Goal: Navigation & Orientation: Find specific page/section

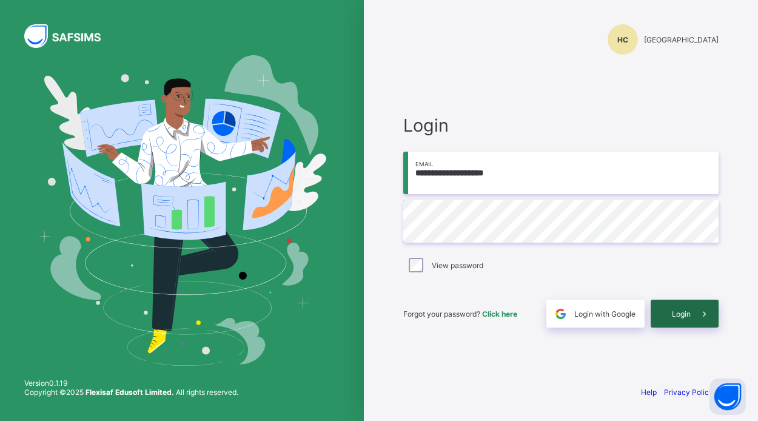
click at [668, 313] on div "Login" at bounding box center [685, 314] width 68 height 28
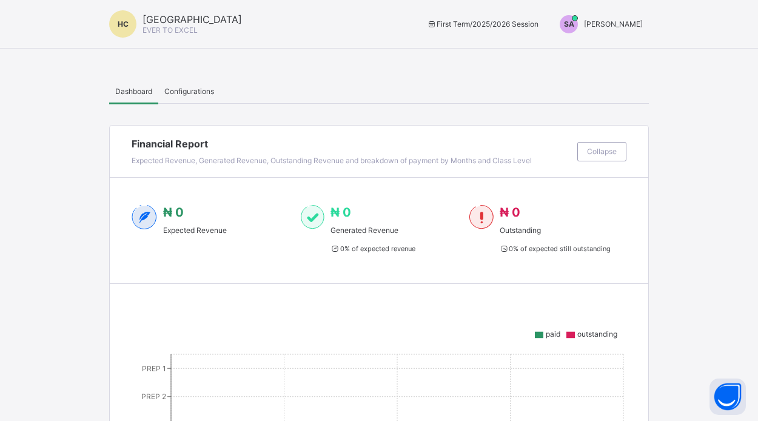
click at [613, 27] on span "[PERSON_NAME]" at bounding box center [613, 23] width 59 height 9
click at [603, 52] on span "Switch to Admin View" at bounding box center [597, 52] width 92 height 14
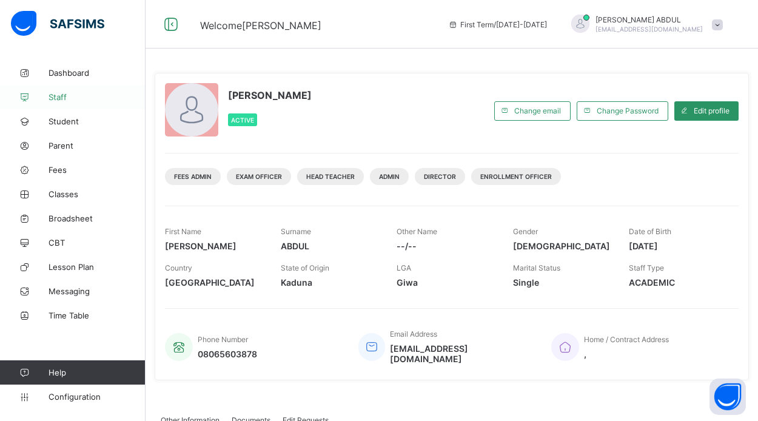
click at [58, 99] on span "Staff" at bounding box center [97, 97] width 97 height 10
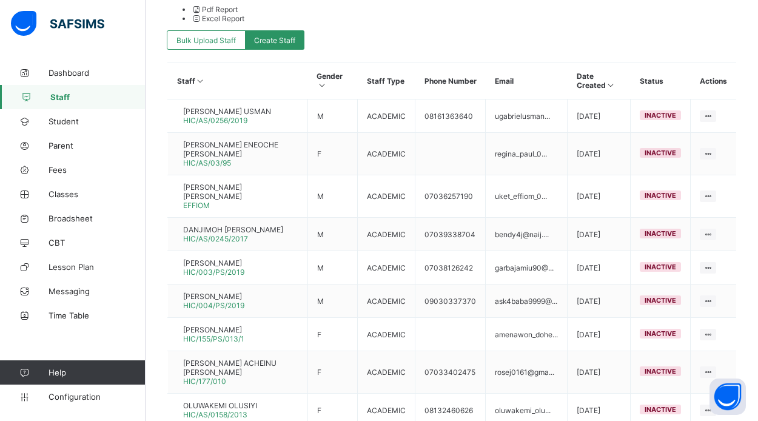
scroll to position [383, 0]
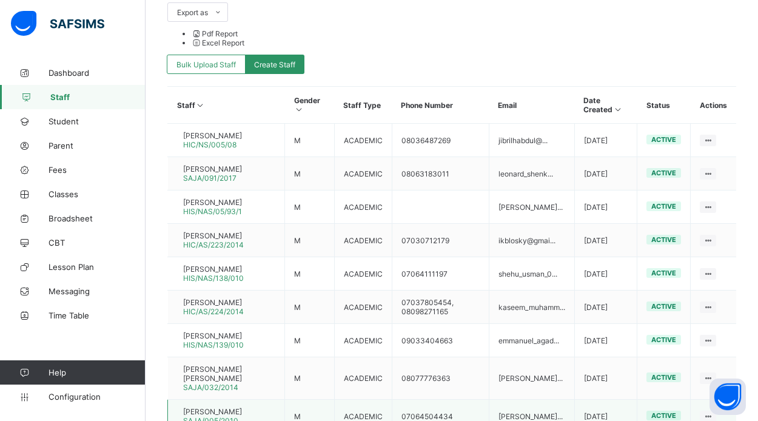
scroll to position [359, 0]
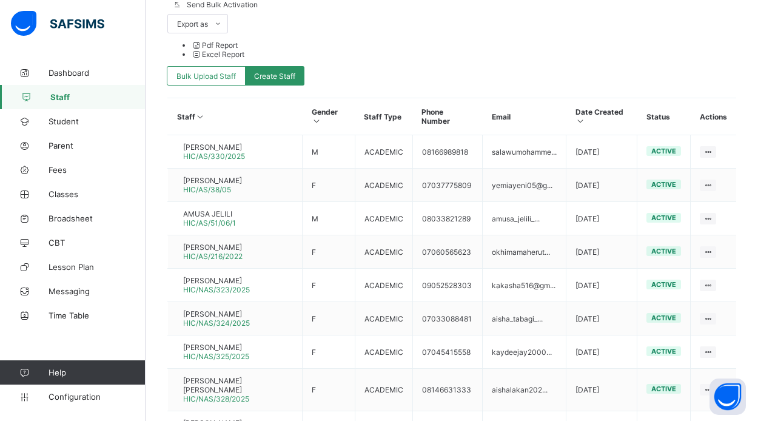
scroll to position [347, 0]
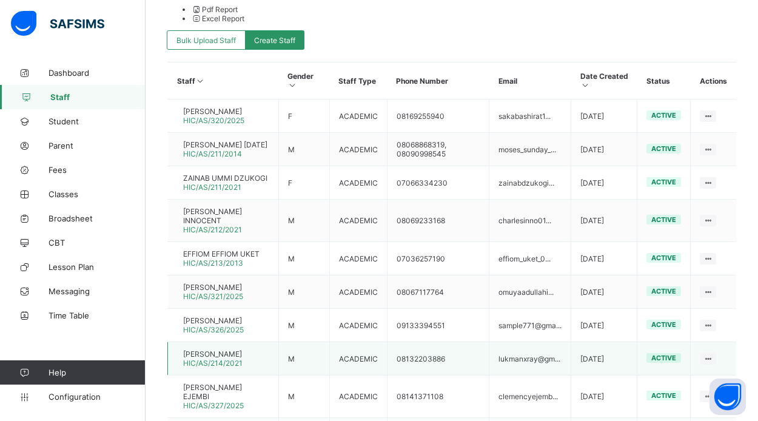
scroll to position [383, 0]
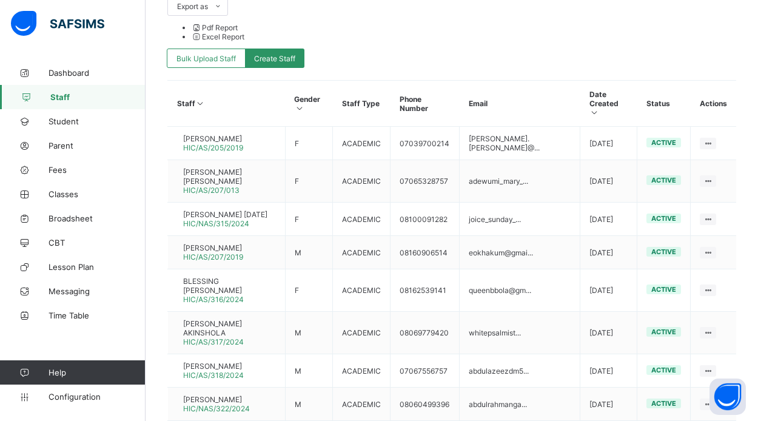
scroll to position [382, 0]
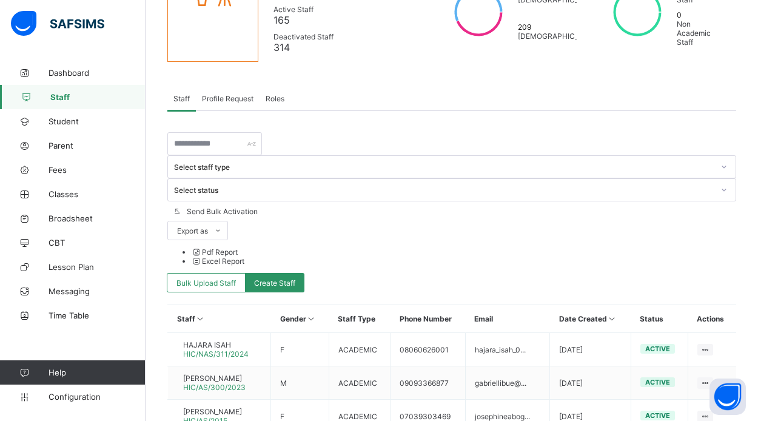
scroll to position [154, 0]
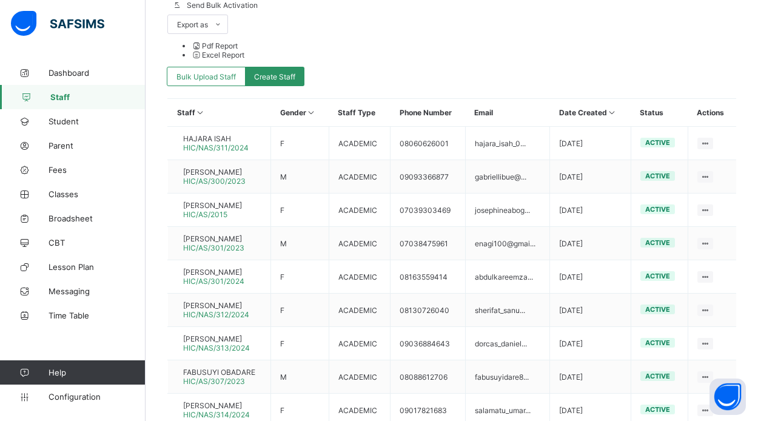
scroll to position [347, 0]
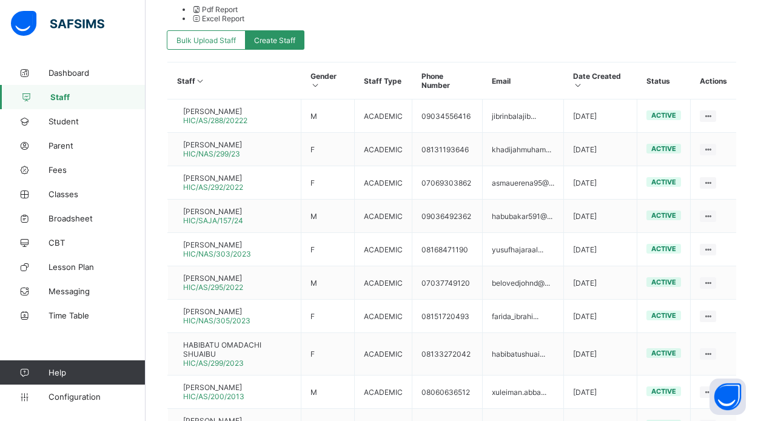
scroll to position [383, 0]
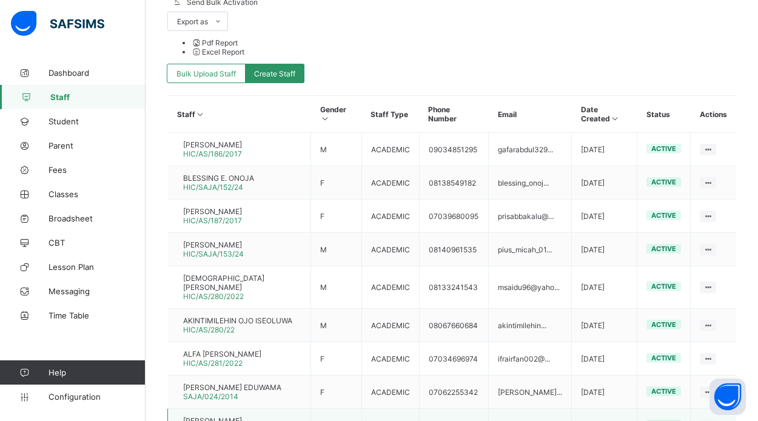
scroll to position [361, 0]
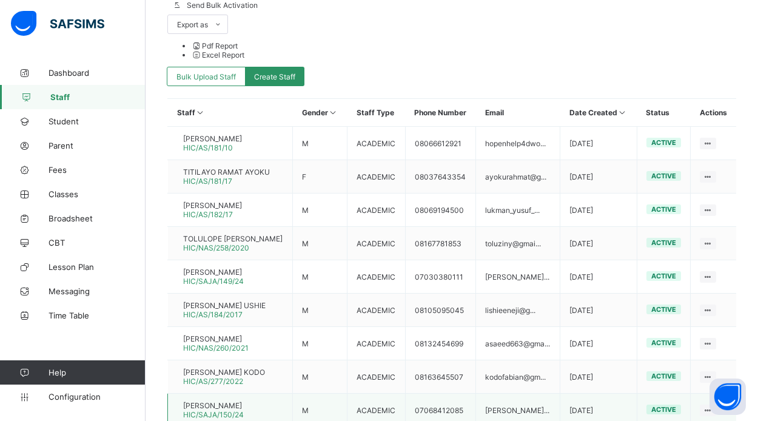
scroll to position [347, 0]
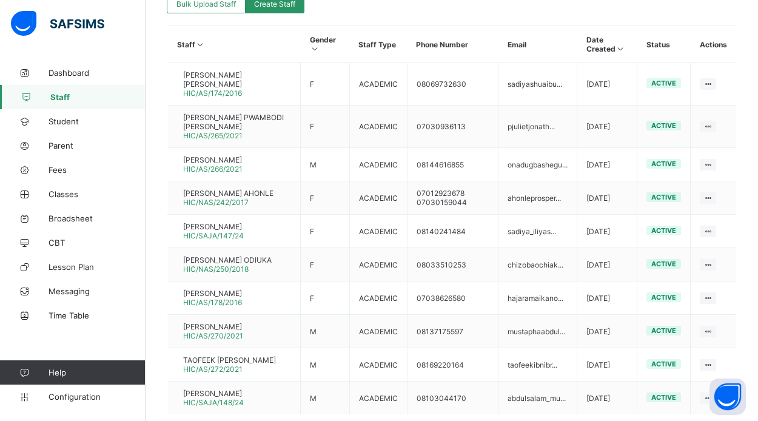
scroll to position [420, 0]
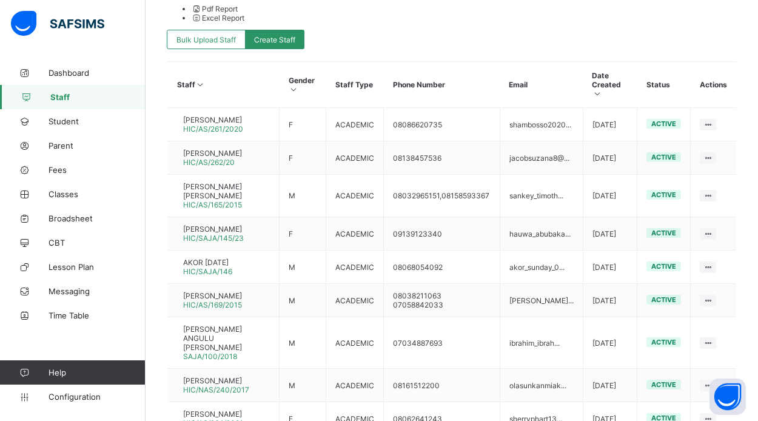
scroll to position [400, 0]
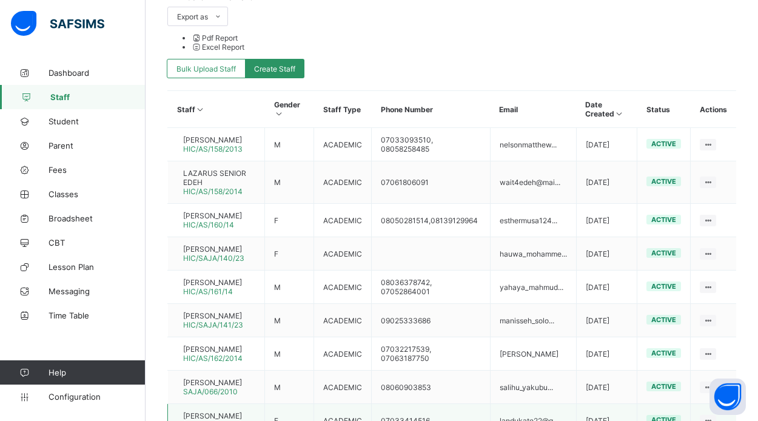
scroll to position [397, 0]
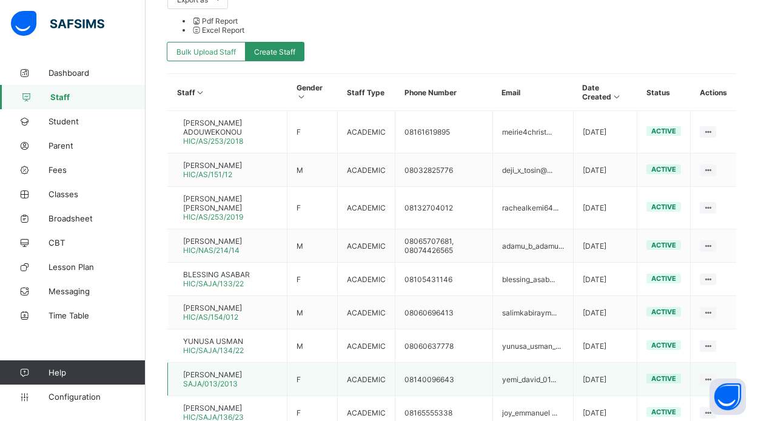
scroll to position [374, 0]
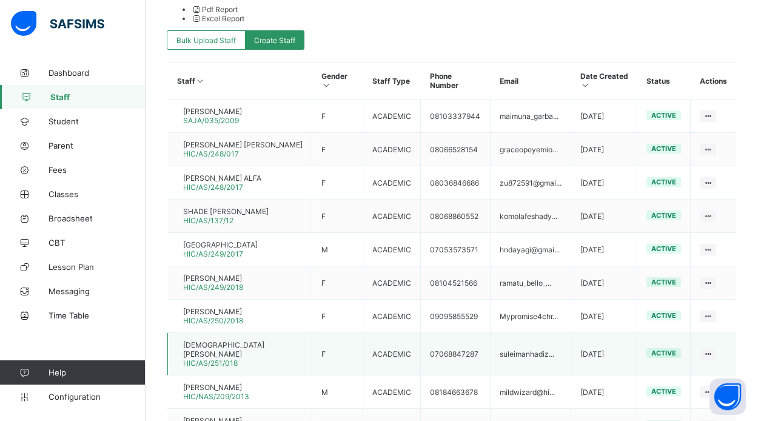
scroll to position [383, 0]
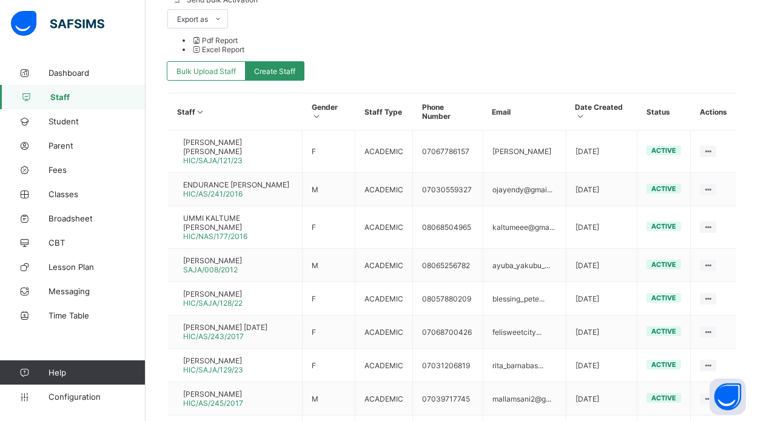
scroll to position [365, 0]
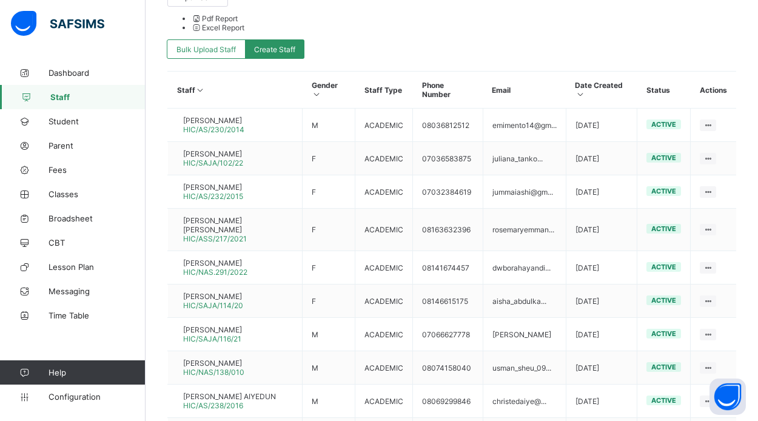
scroll to position [374, 0]
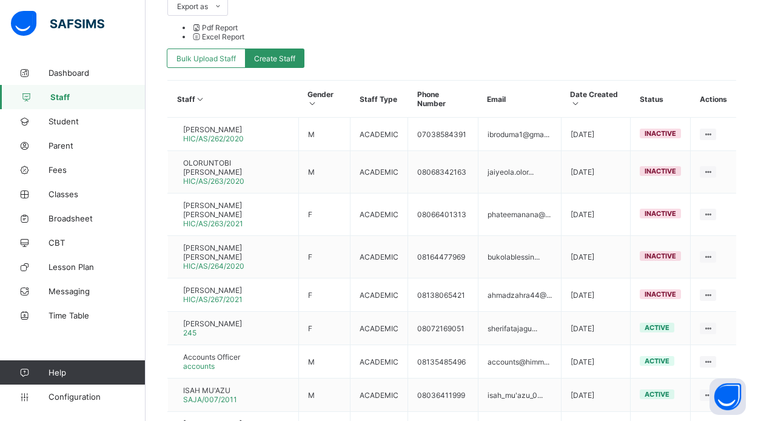
scroll to position [366, 1]
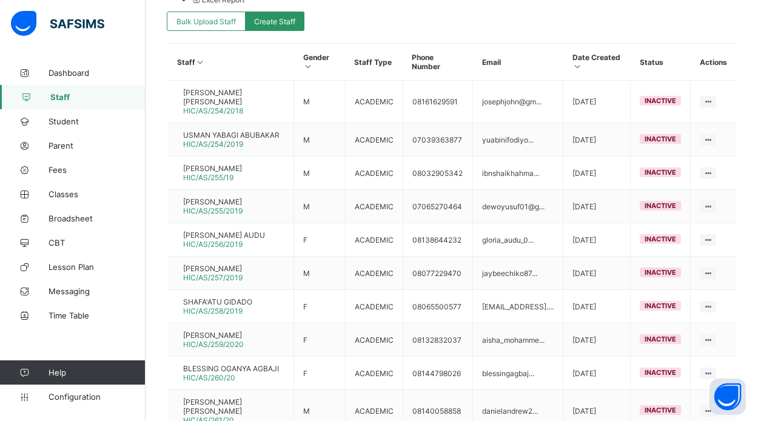
scroll to position [402, 0]
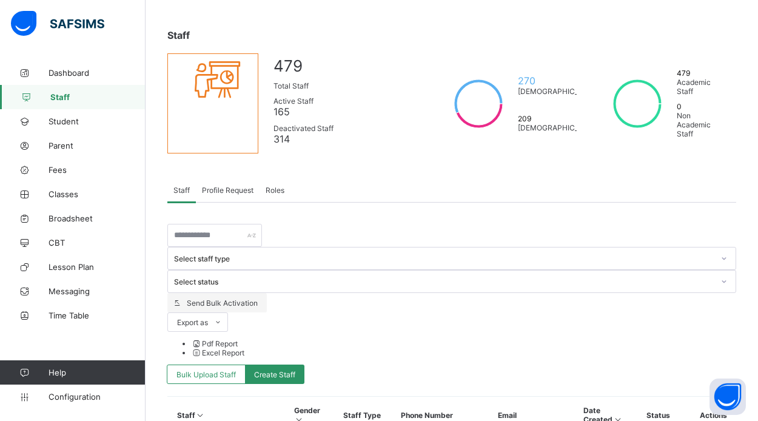
scroll to position [39, 0]
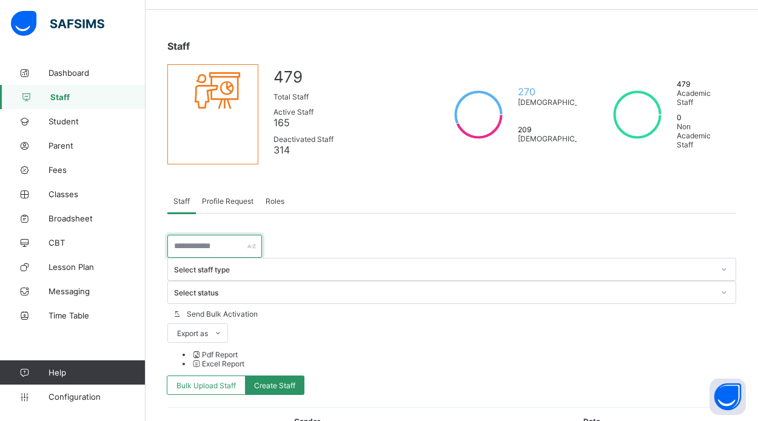
click at [204, 254] on input "text" at bounding box center [214, 246] width 95 height 23
click at [207, 253] on input "*****" at bounding box center [214, 246] width 95 height 23
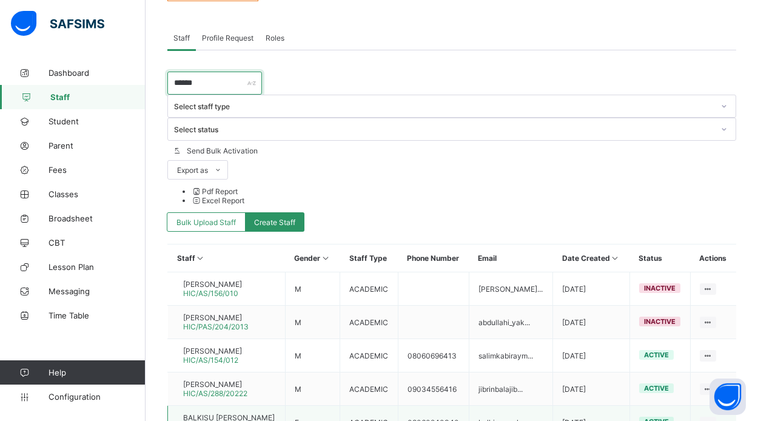
scroll to position [203, 0]
type input "******"
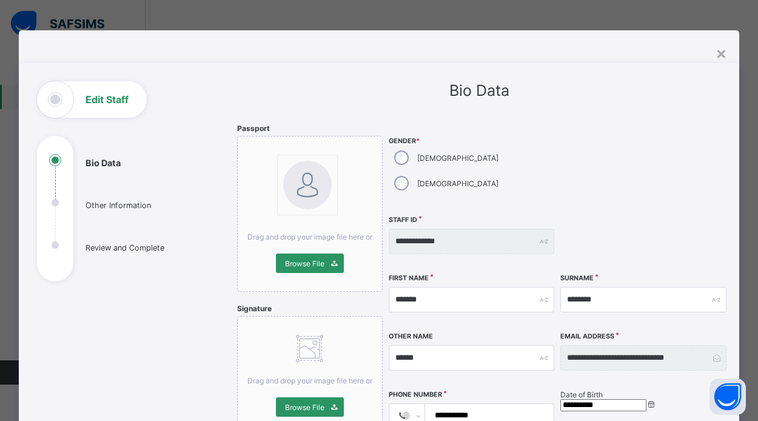
scroll to position [198, 0]
click at [721, 53] on div "×" at bounding box center [722, 52] width 12 height 21
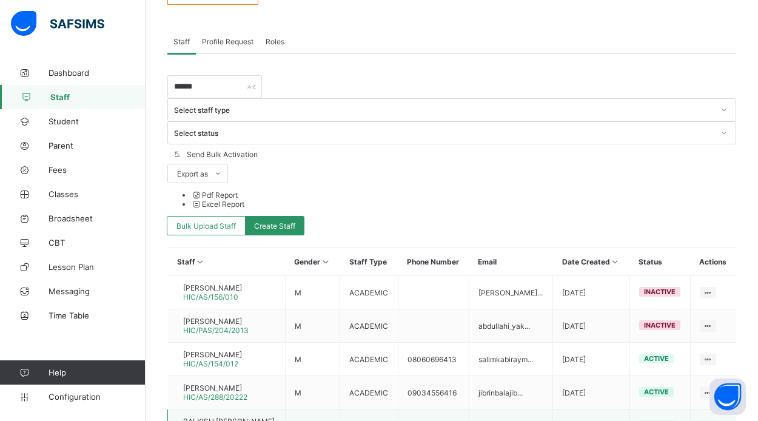
click at [238, 417] on span "BALKISU [PERSON_NAME]" at bounding box center [229, 421] width 92 height 9
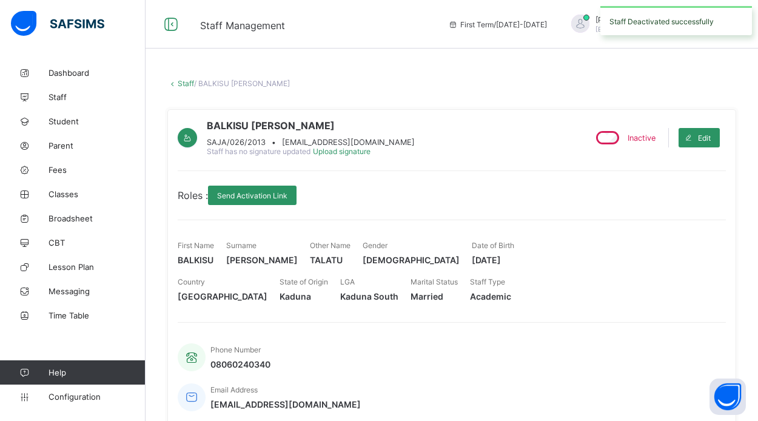
click at [180, 81] on link "Staff" at bounding box center [186, 83] width 16 height 9
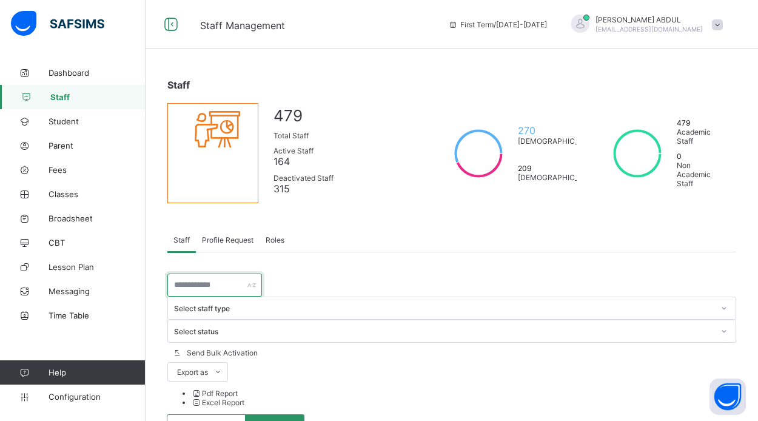
click at [209, 291] on input "text" at bounding box center [214, 285] width 95 height 23
type input "******"
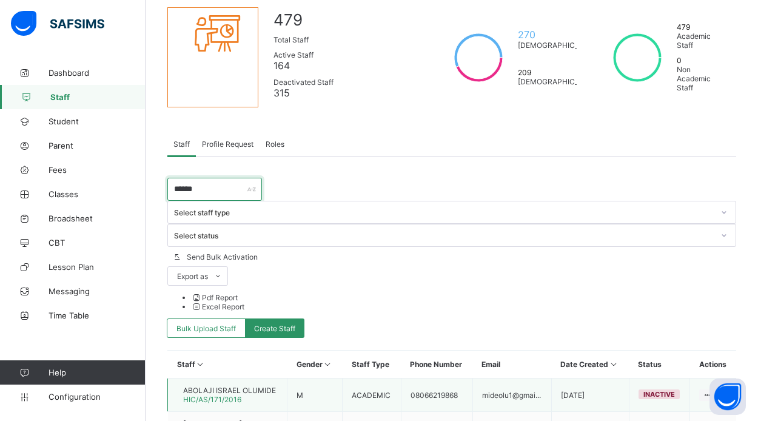
scroll to position [101, 0]
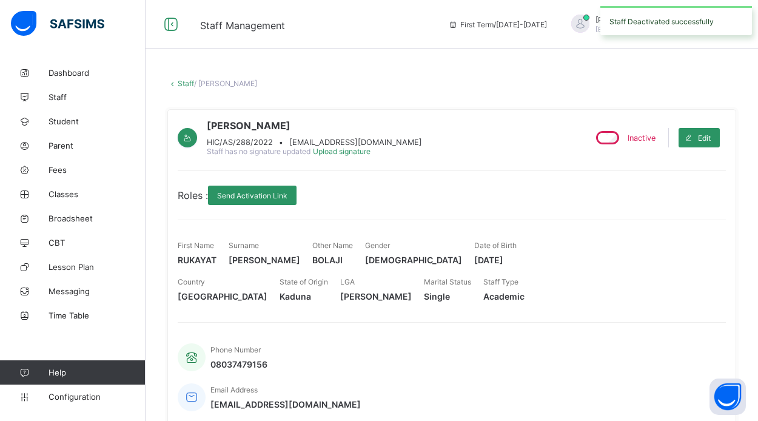
click at [186, 82] on link "Staff" at bounding box center [186, 83] width 16 height 9
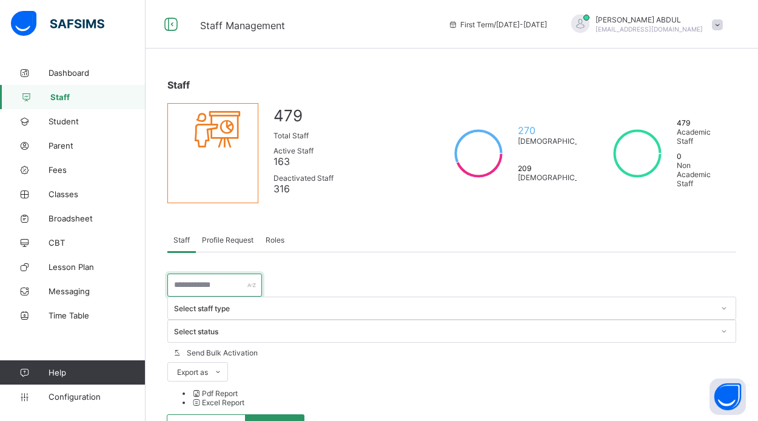
click at [208, 291] on input "text" at bounding box center [214, 285] width 95 height 23
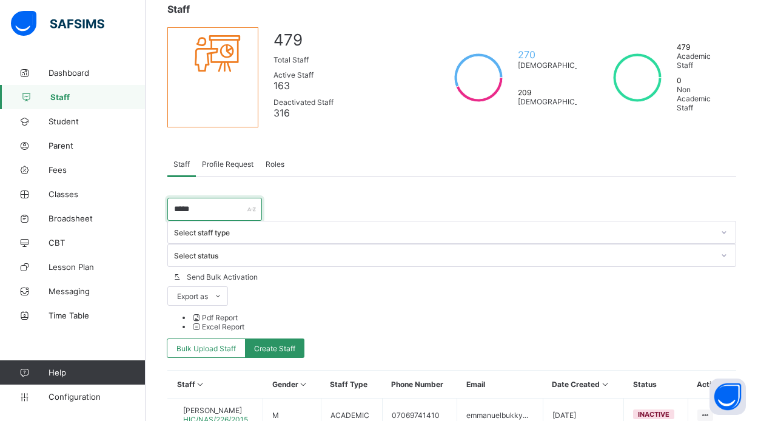
scroll to position [76, 0]
type input "*****"
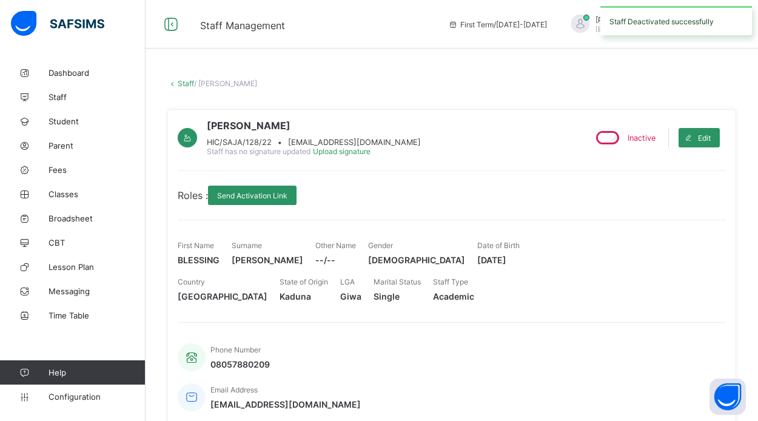
click at [186, 81] on link "Staff" at bounding box center [186, 83] width 16 height 9
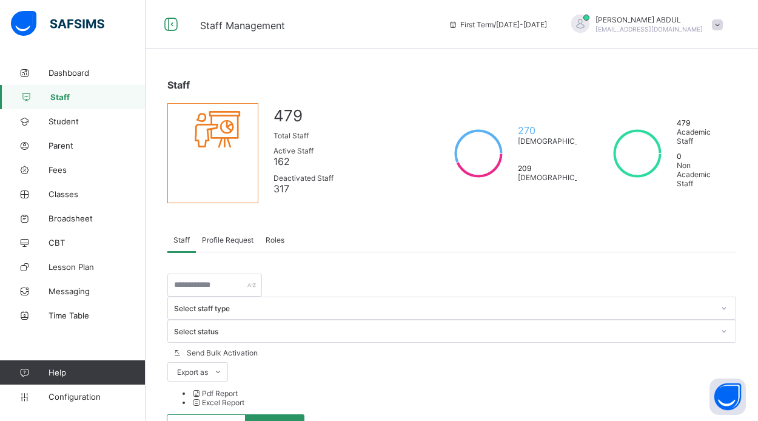
scroll to position [167, 0]
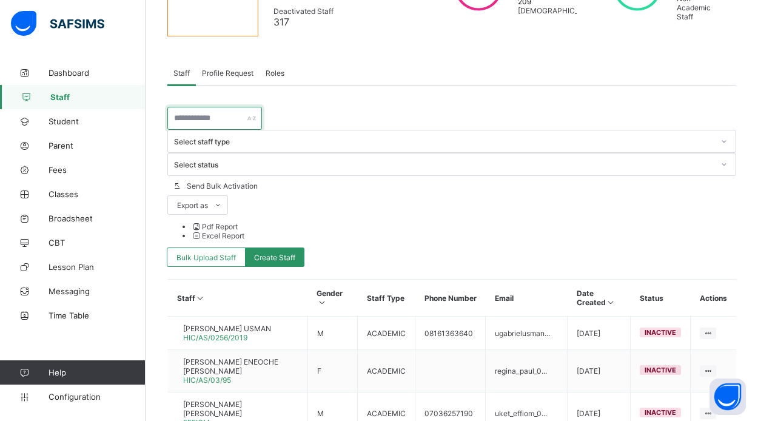
click at [198, 123] on input "text" at bounding box center [214, 118] width 95 height 23
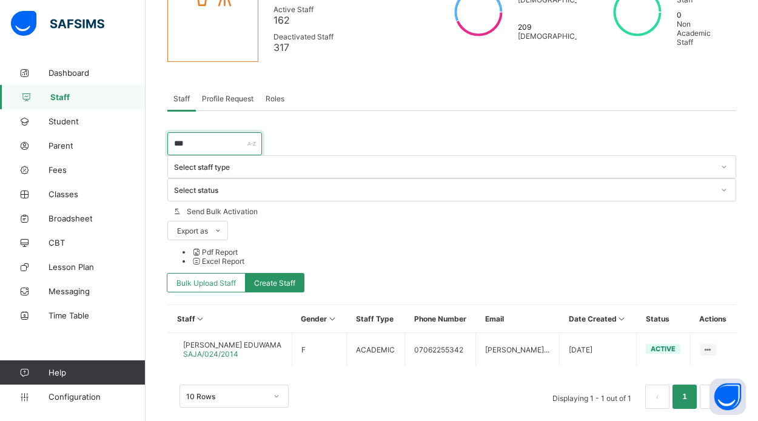
scroll to position [47, 0]
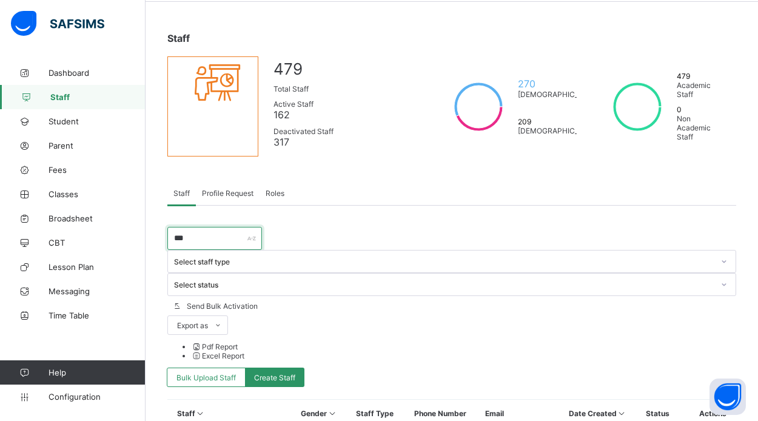
type input "****"
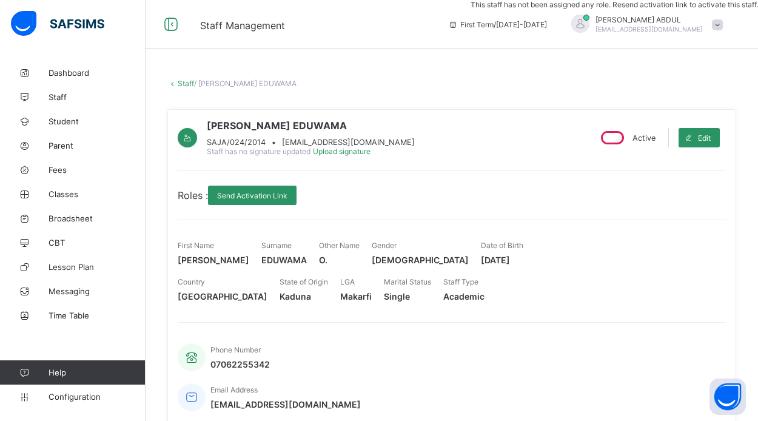
click at [602, 147] on div "Active" at bounding box center [627, 137] width 63 height 19
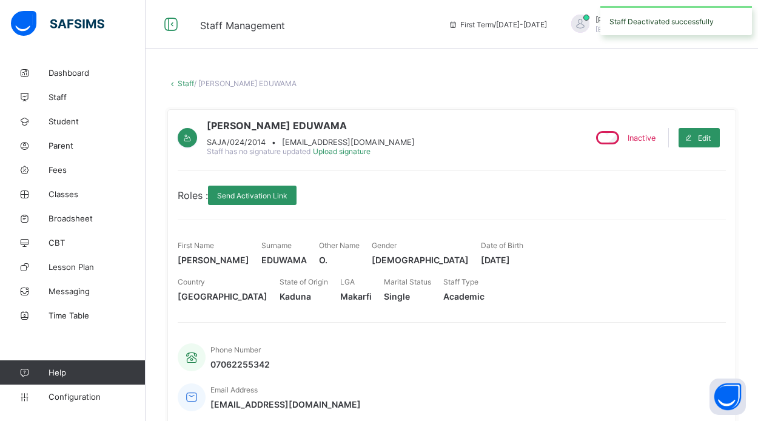
click at [183, 84] on link "Staff" at bounding box center [186, 83] width 16 height 9
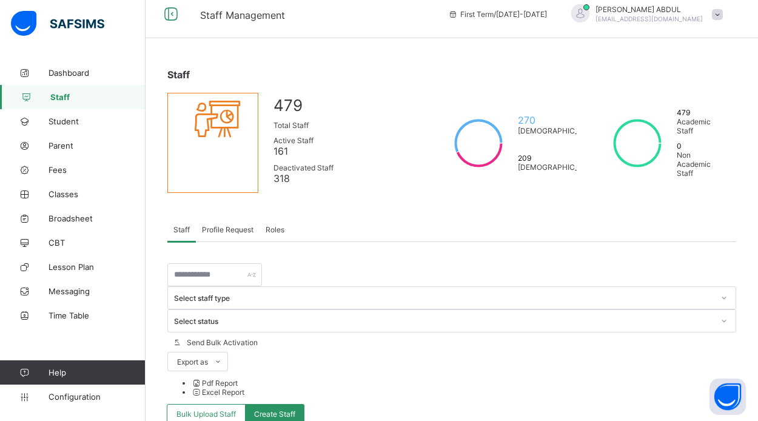
scroll to position [9, 0]
click at [202, 283] on input "text" at bounding box center [214, 275] width 95 height 23
type input "***"
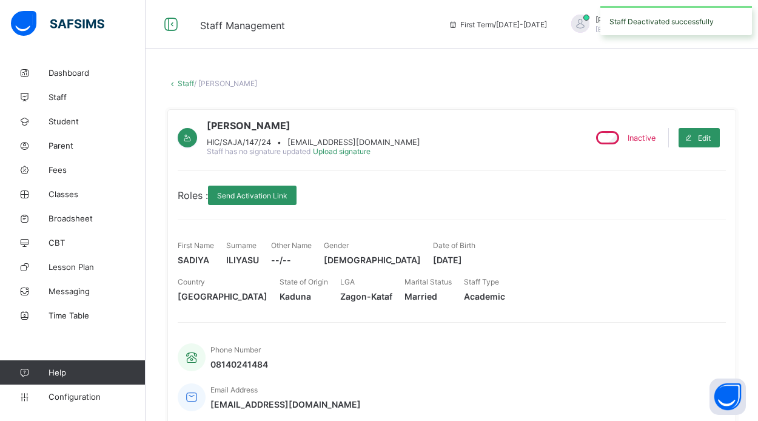
click at [186, 84] on link "Staff" at bounding box center [186, 83] width 16 height 9
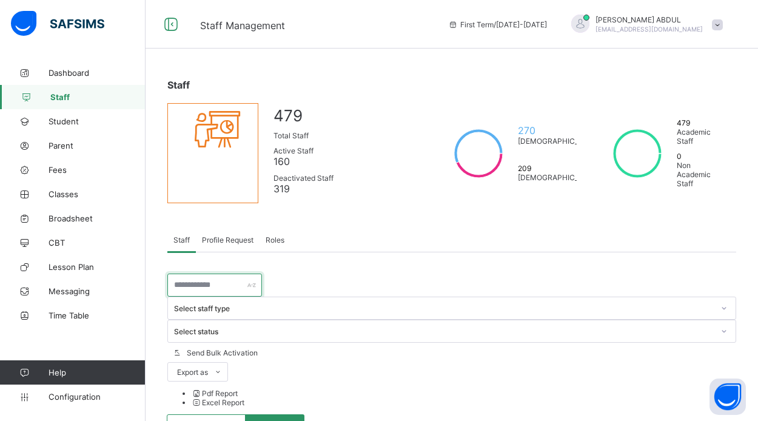
click at [206, 290] on input "text" at bounding box center [214, 285] width 95 height 23
type input "***"
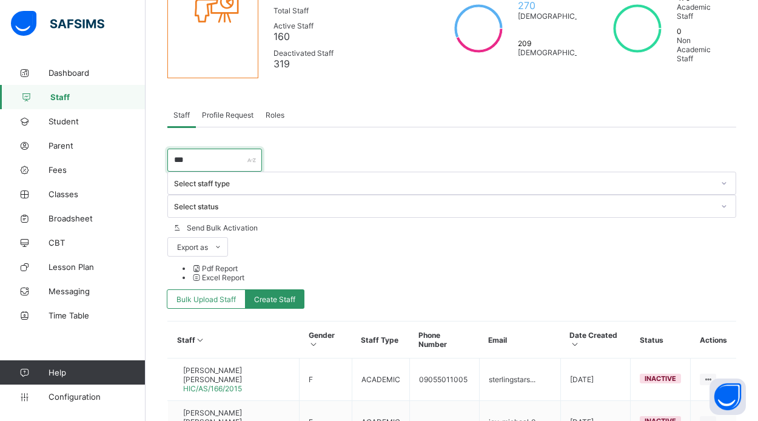
scroll to position [129, 0]
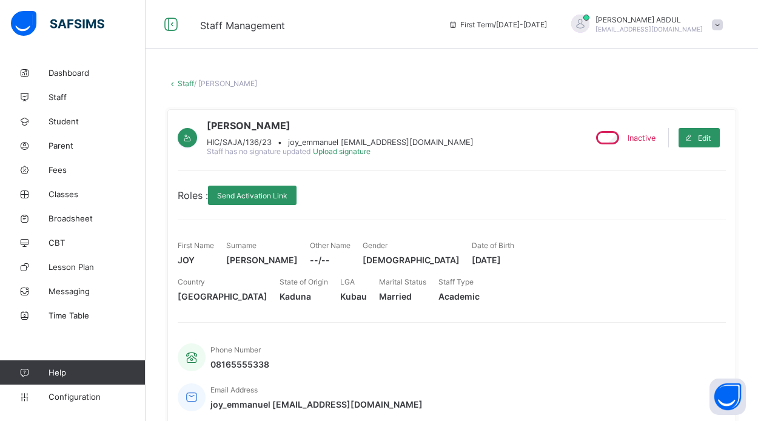
click at [182, 83] on link "Staff" at bounding box center [186, 83] width 16 height 9
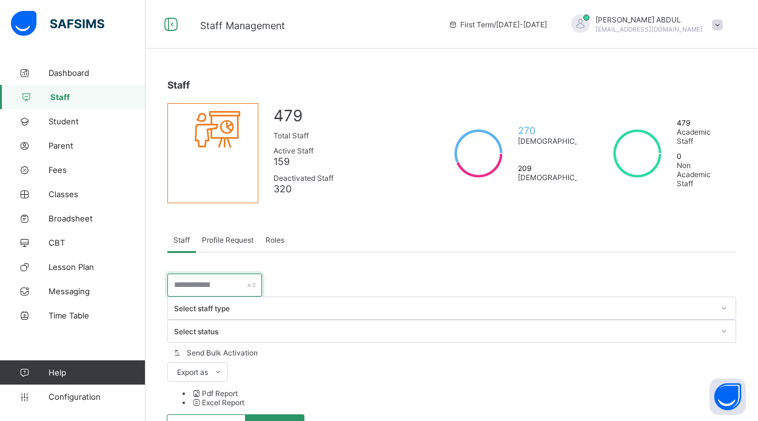
click at [203, 291] on input "text" at bounding box center [214, 285] width 95 height 23
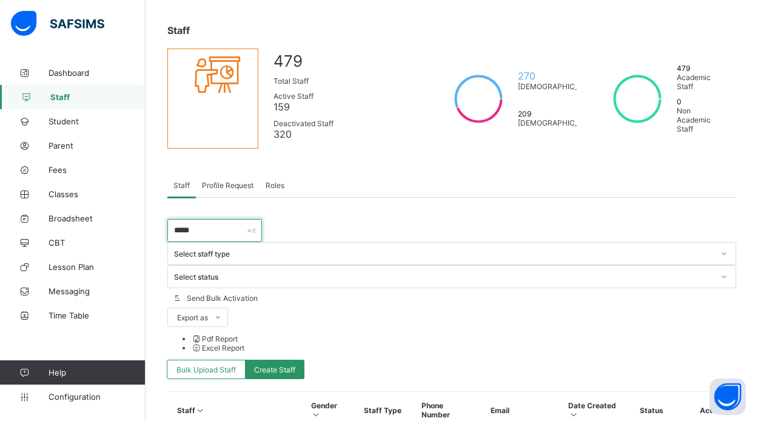
scroll to position [58, 0]
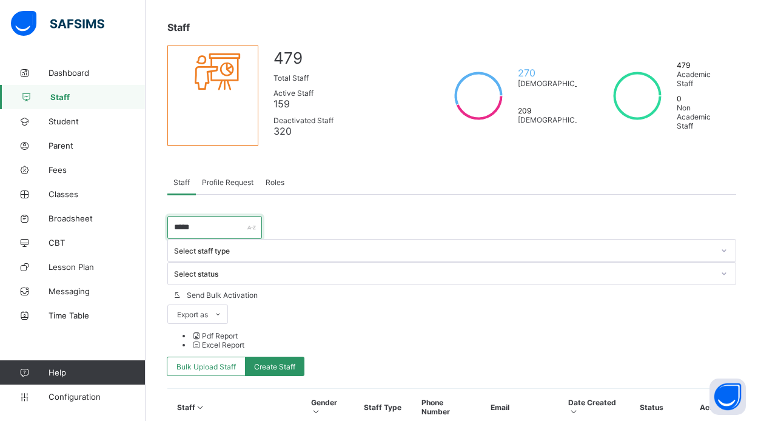
type input "*****"
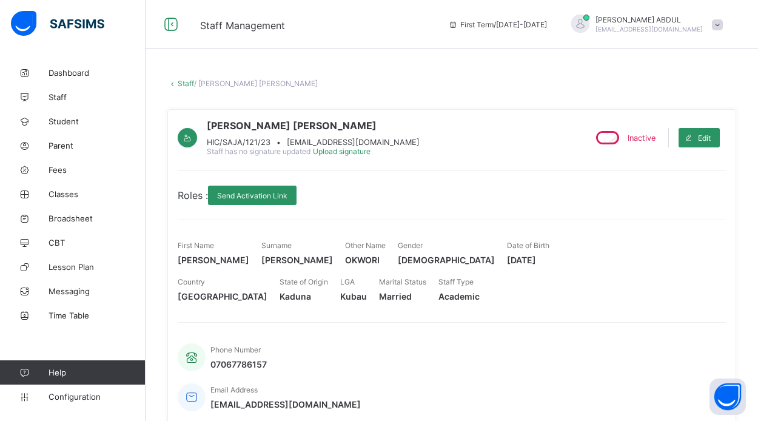
click at [179, 82] on link "Staff" at bounding box center [186, 83] width 16 height 9
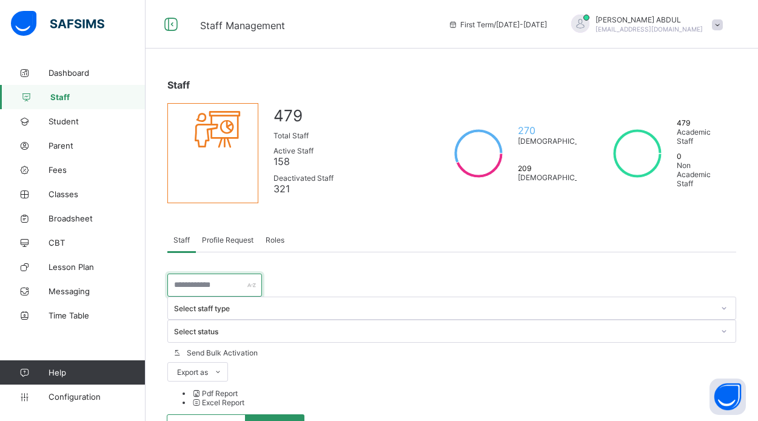
click at [205, 293] on input "text" at bounding box center [214, 285] width 95 height 23
type input "****"
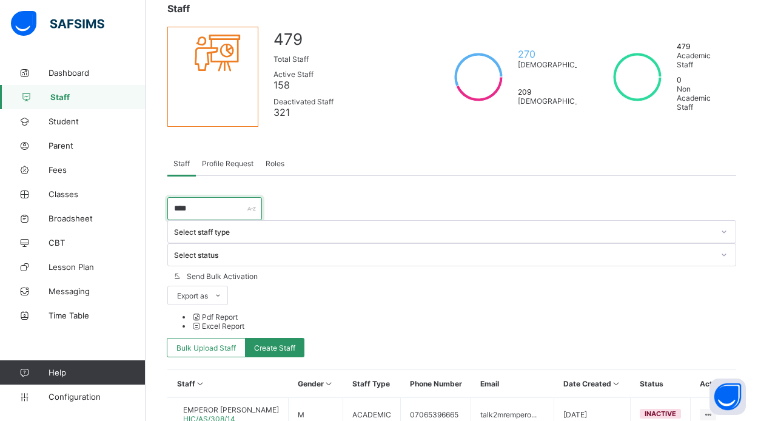
scroll to position [110, 0]
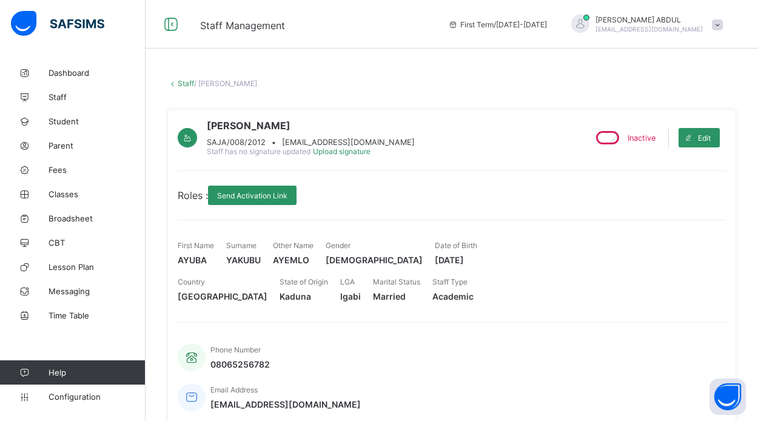
click at [182, 82] on link "Staff" at bounding box center [186, 83] width 16 height 9
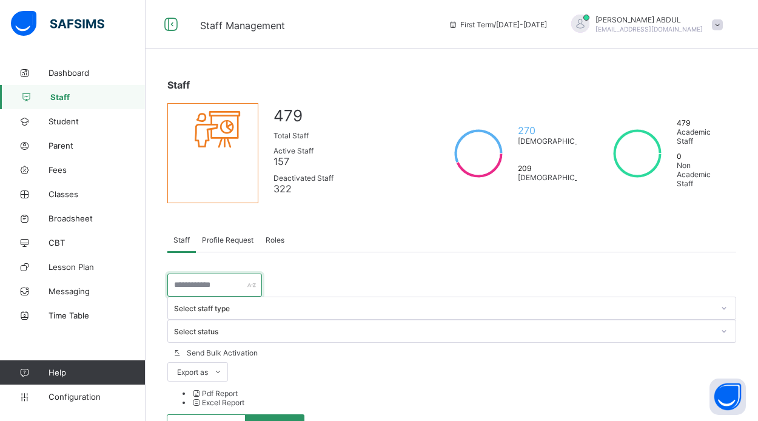
click at [210, 292] on input "text" at bounding box center [214, 285] width 95 height 23
type input "******"
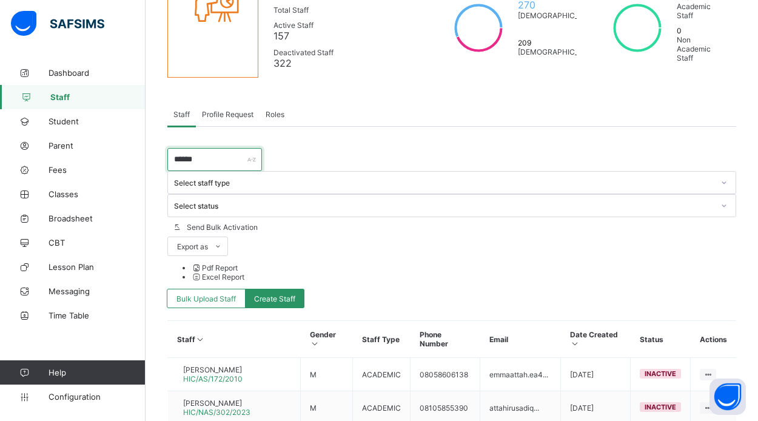
scroll to position [138, 0]
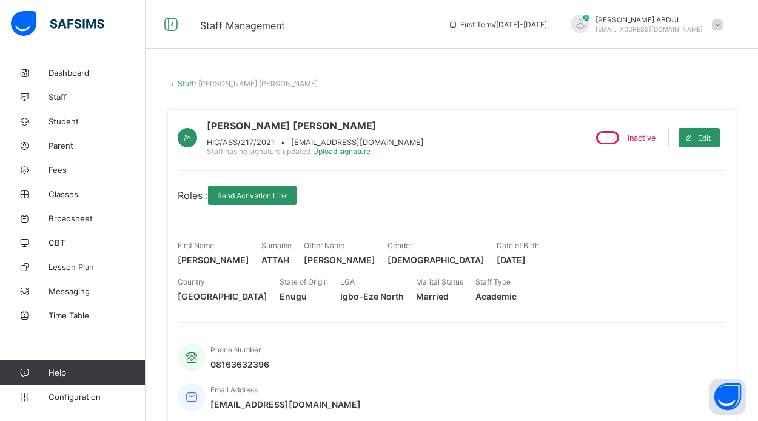
click at [183, 81] on link "Staff" at bounding box center [186, 83] width 16 height 9
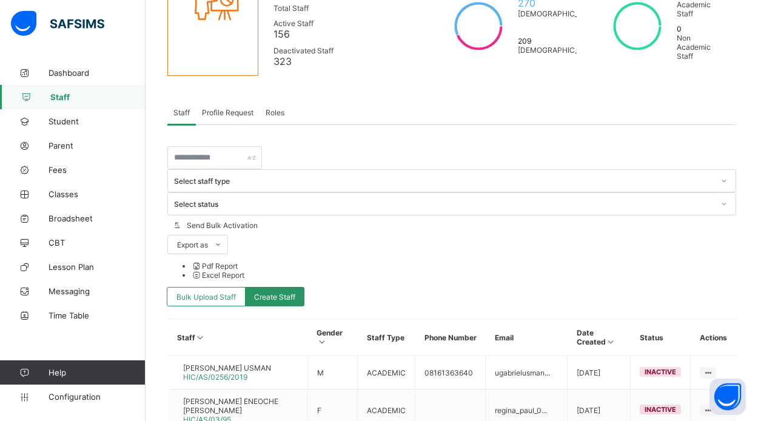
scroll to position [76, 0]
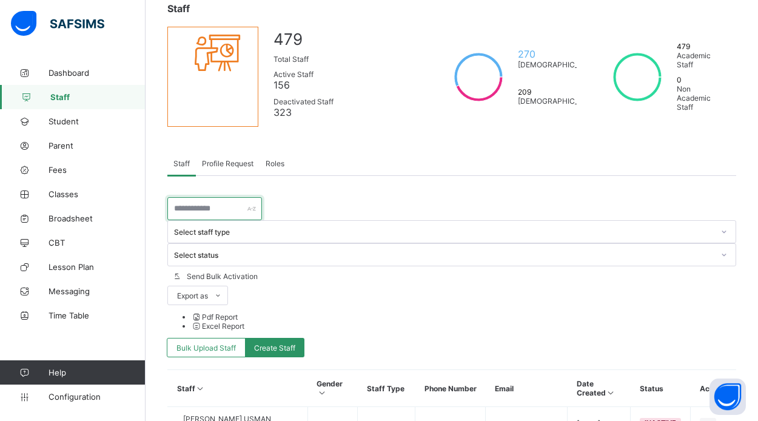
click at [202, 214] on input "text" at bounding box center [214, 208] width 95 height 23
type input "****"
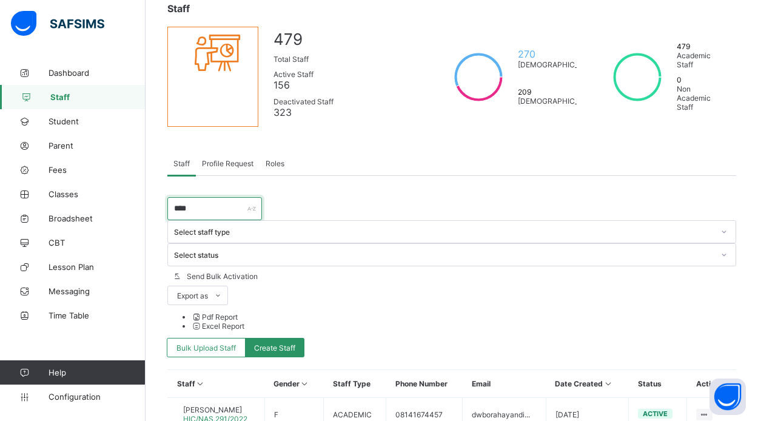
scroll to position [47, 0]
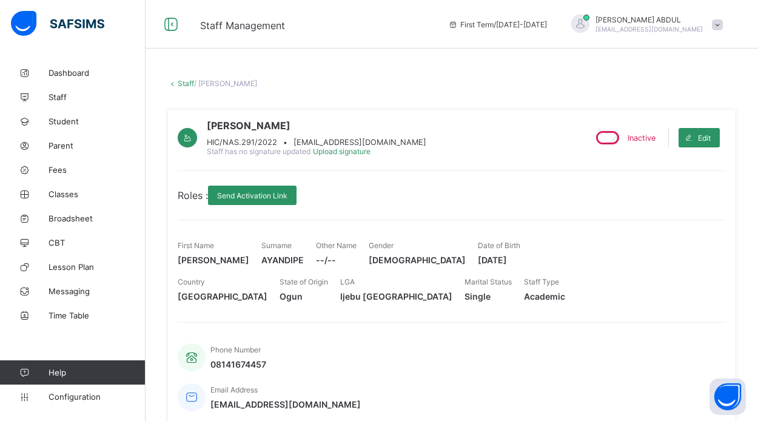
click at [188, 83] on link "Staff" at bounding box center [186, 83] width 16 height 9
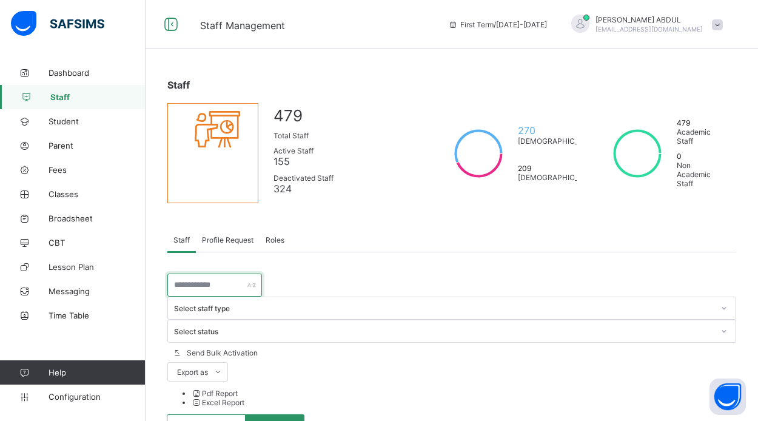
click at [200, 291] on input "text" at bounding box center [214, 285] width 95 height 23
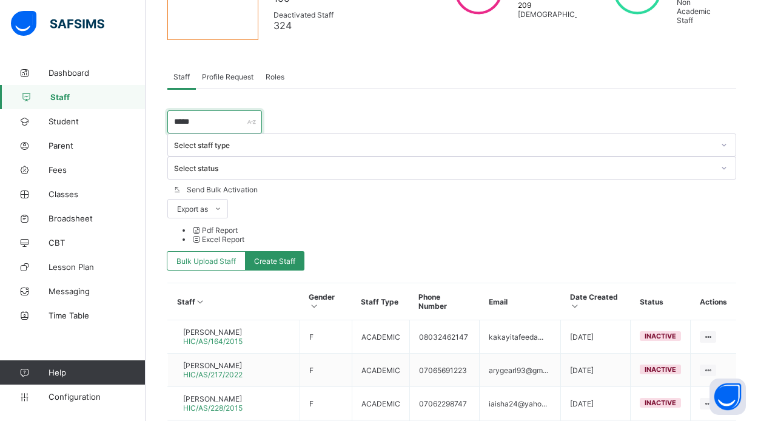
scroll to position [178, 0]
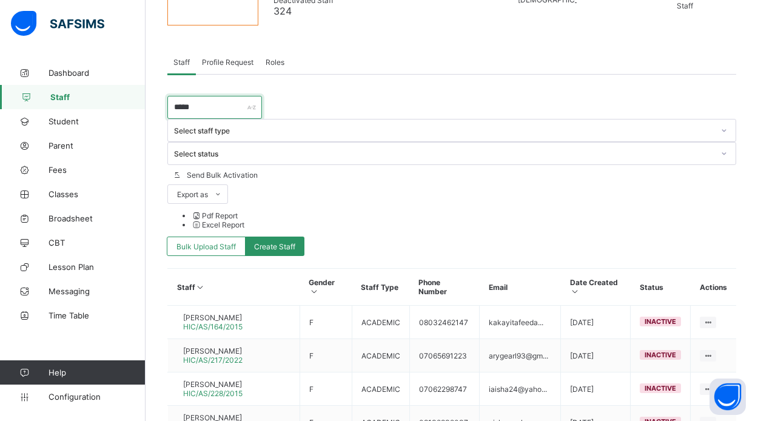
type input "*****"
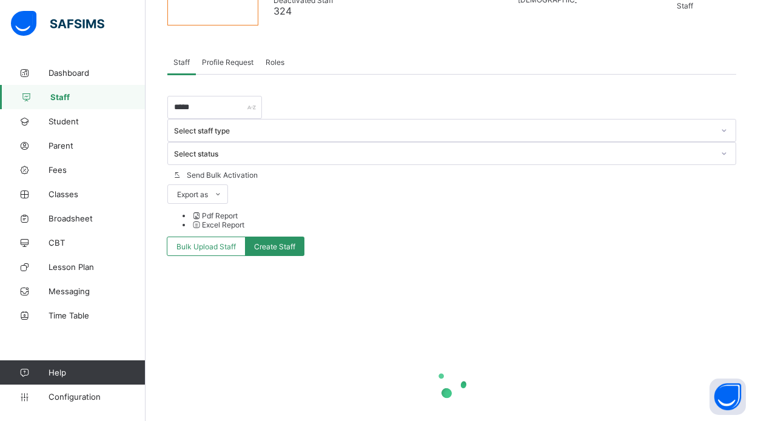
scroll to position [141, 0]
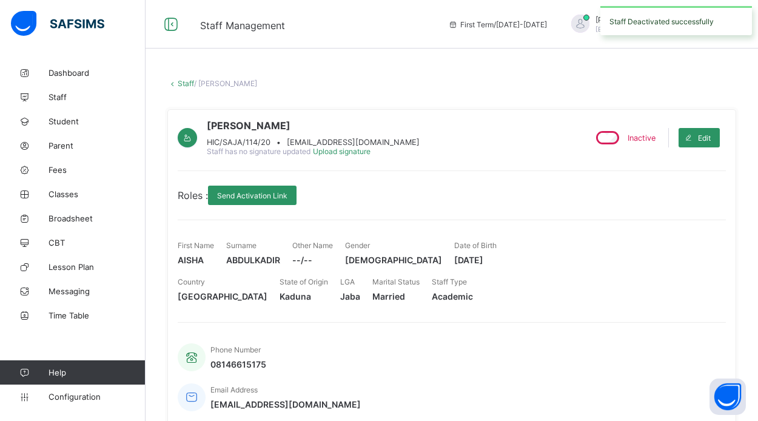
click at [182, 81] on link "Staff" at bounding box center [186, 83] width 16 height 9
